Goal: Task Accomplishment & Management: Manage account settings

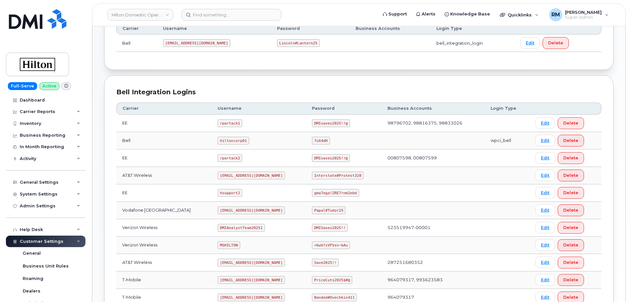
scroll to position [131, 0]
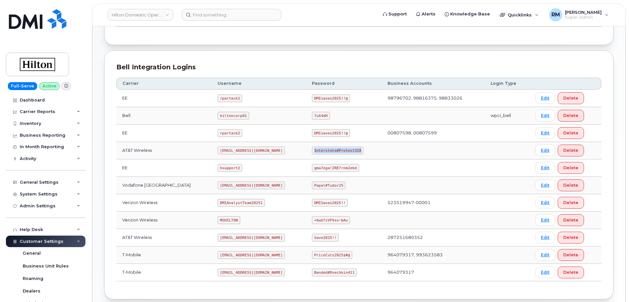
drag, startPoint x: 306, startPoint y: 150, endPoint x: 348, endPoint y: 150, distance: 41.8
click at [350, 150] on code "Interstate#Protest328" at bounding box center [338, 151] width 52 height 8
copy code "Interstate#Protest328"
click at [218, 17] on input at bounding box center [232, 15] width 100 height 12
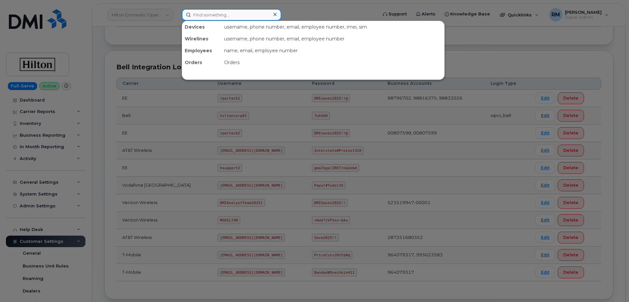
paste input "703 388 6962"
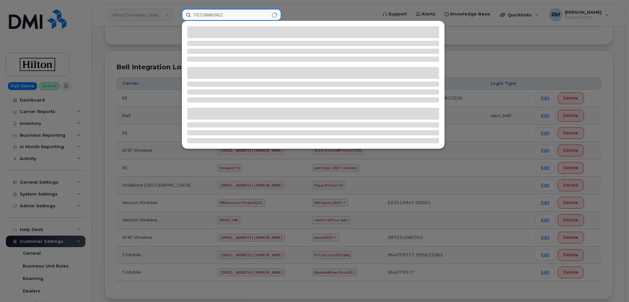
type input "7033886962"
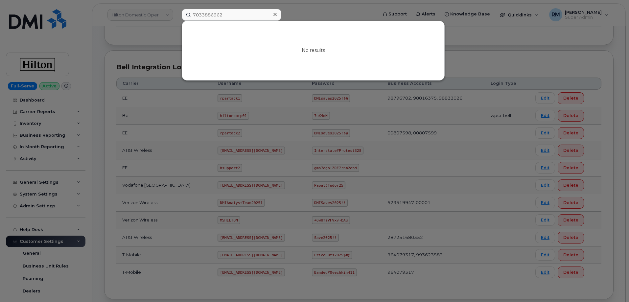
click at [116, 48] on div at bounding box center [314, 151] width 629 height 302
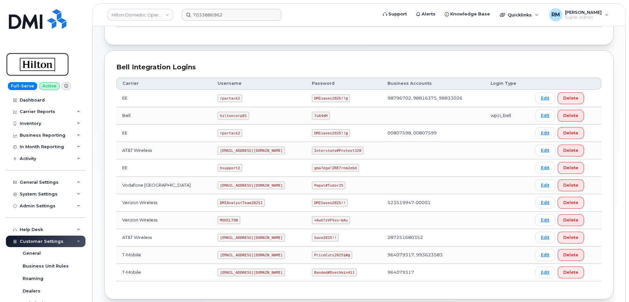
click at [43, 67] on img at bounding box center [37, 64] width 51 height 19
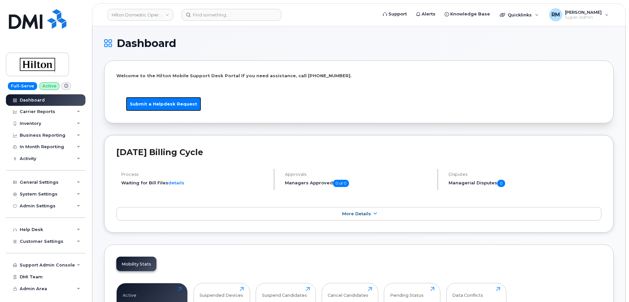
click at [159, 104] on link "Submit a Helpdesk Request" at bounding box center [163, 104] width 75 height 14
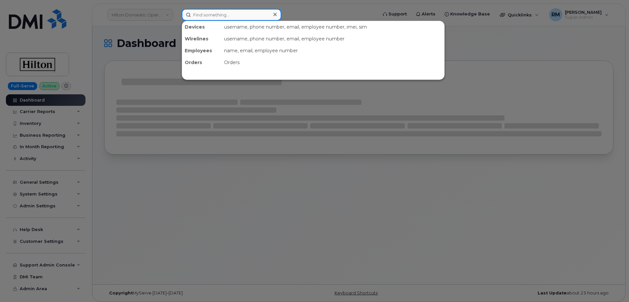
click at [203, 14] on input at bounding box center [232, 15] width 100 height 12
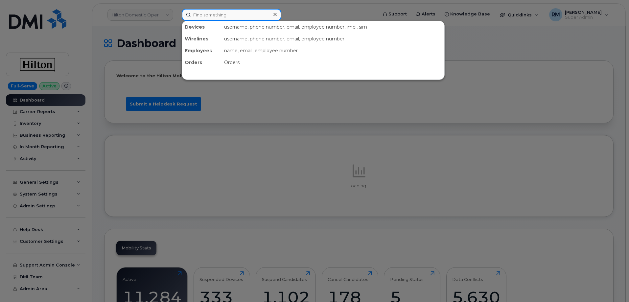
paste input "[PHONE_NUMBER]"
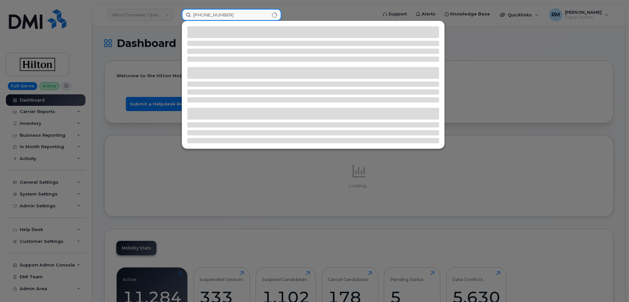
type input "[PHONE_NUMBER]"
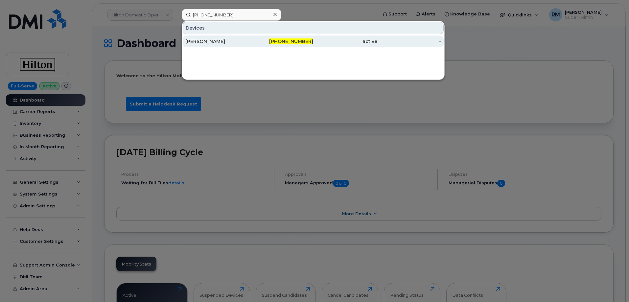
click at [207, 40] on div "[PERSON_NAME]" at bounding box center [217, 41] width 64 height 7
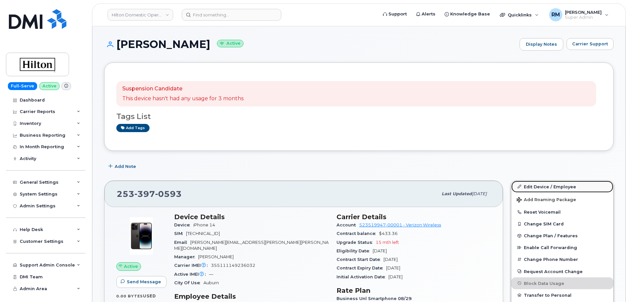
click at [535, 185] on link "Edit Device / Employee" at bounding box center [563, 187] width 102 height 12
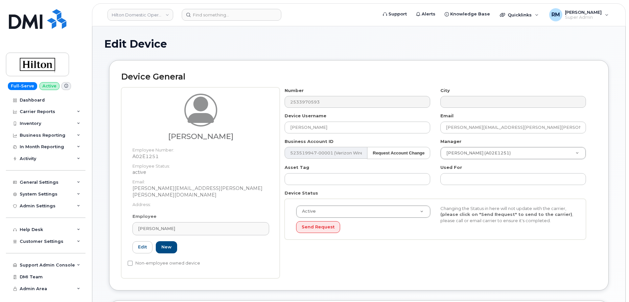
select select "34080331"
click at [228, 128] on div "Carmelo Lopez Employee Number: A02E1251 Employee Status: active Email: Carmelo.…" at bounding box center [358, 182] width 475 height 191
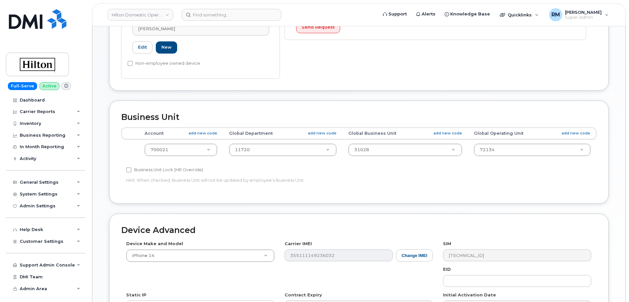
scroll to position [301, 0]
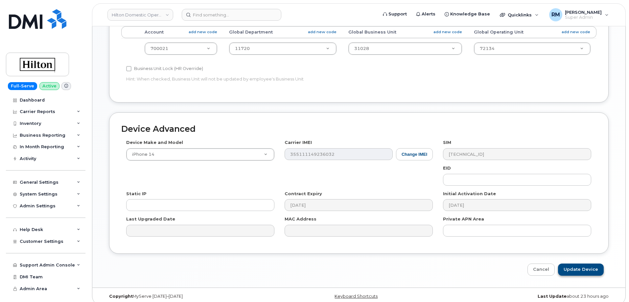
type input "Carmelo Lopez"
click at [577, 264] on input "Update Device" at bounding box center [581, 270] width 46 height 12
type input "Saving..."
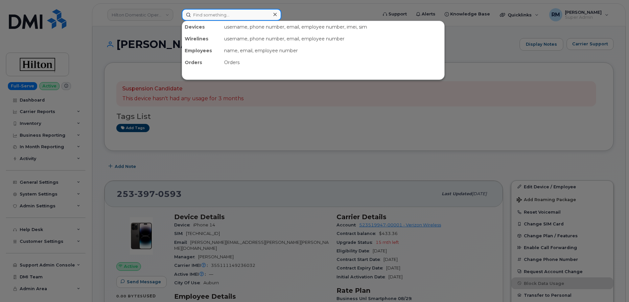
click at [210, 13] on input at bounding box center [232, 15] width 100 height 12
paste input "Mara Zusman"
type input "Mara Zusman"
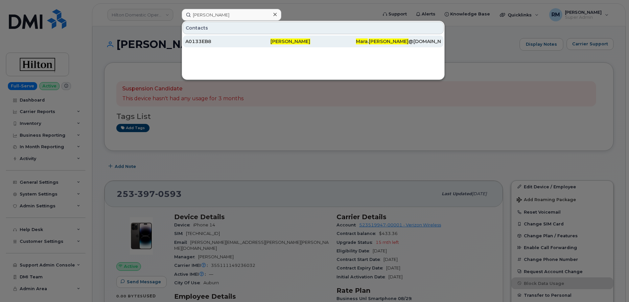
click at [217, 42] on div "A0133EB8" at bounding box center [227, 41] width 85 height 7
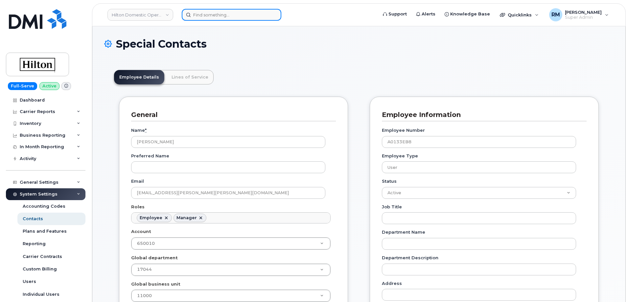
click at [207, 13] on input at bounding box center [232, 15] width 100 height 12
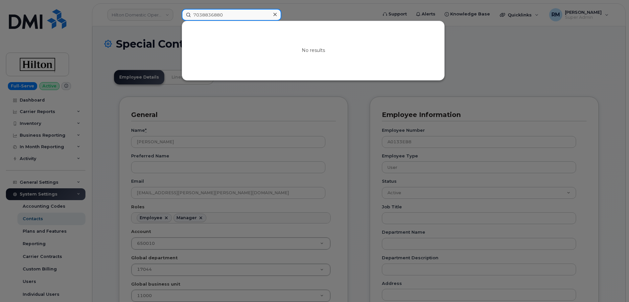
click at [208, 16] on input "7038836880" at bounding box center [232, 15] width 100 height 12
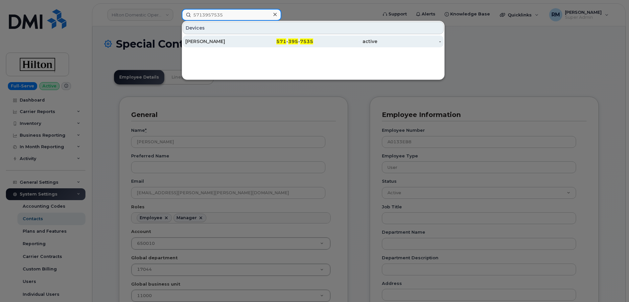
type input "5713957535"
click at [216, 41] on div "[PERSON_NAME]" at bounding box center [217, 41] width 64 height 7
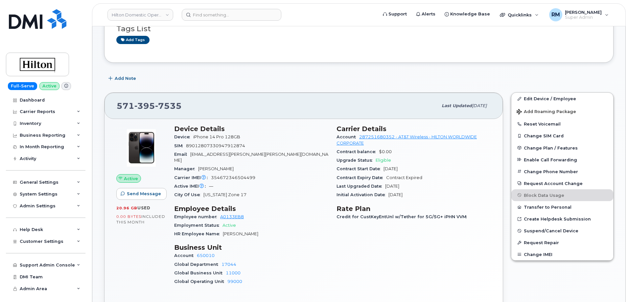
scroll to position [99, 0]
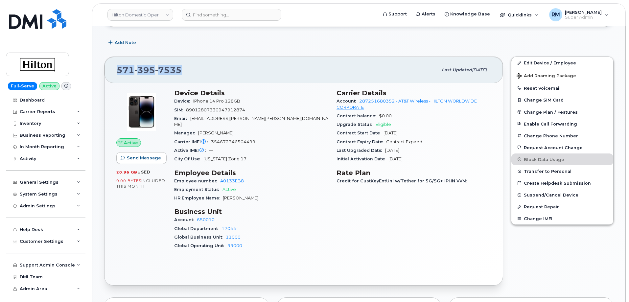
drag, startPoint x: 185, startPoint y: 70, endPoint x: 112, endPoint y: 69, distance: 73.0
click at [112, 69] on div "[PHONE_NUMBER] Last updated [DATE]" at bounding box center [304, 70] width 398 height 26
copy span "[PHONE_NUMBER]"
